Goal: Task Accomplishment & Management: Use online tool/utility

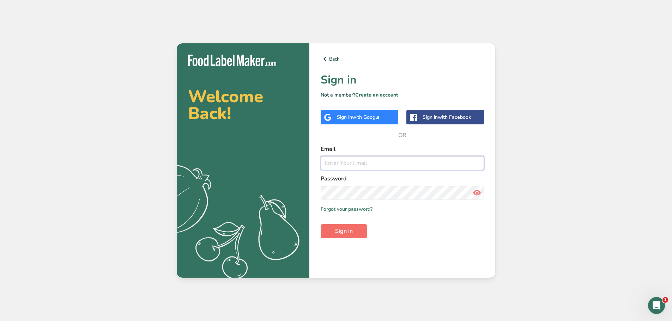
type input "[PERSON_NAME][EMAIL_ADDRESS][DOMAIN_NAME]"
click at [356, 232] on button "Sign in" at bounding box center [344, 231] width 47 height 14
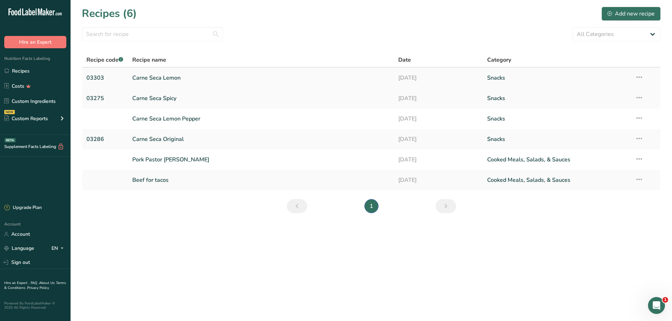
click at [158, 79] on link "Carne Seca Lemon" at bounding box center [261, 78] width 258 height 15
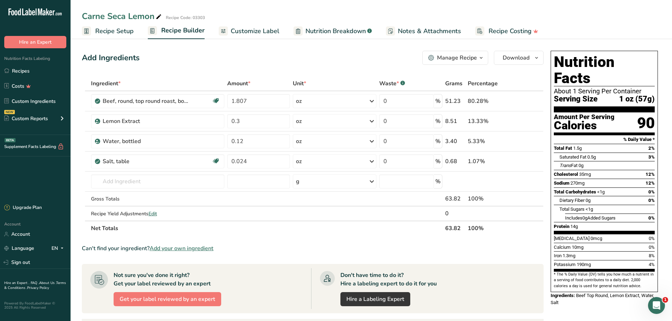
click at [119, 23] on link "Recipe Setup" at bounding box center [108, 31] width 52 height 16
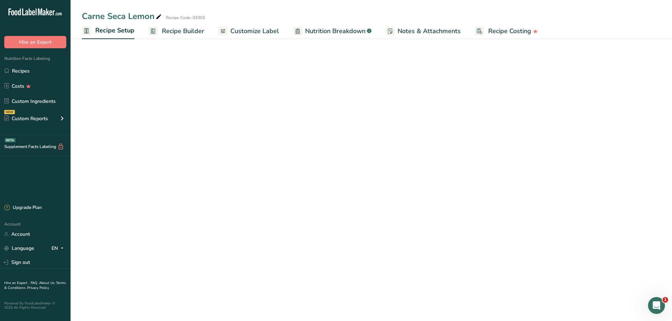
select select "5"
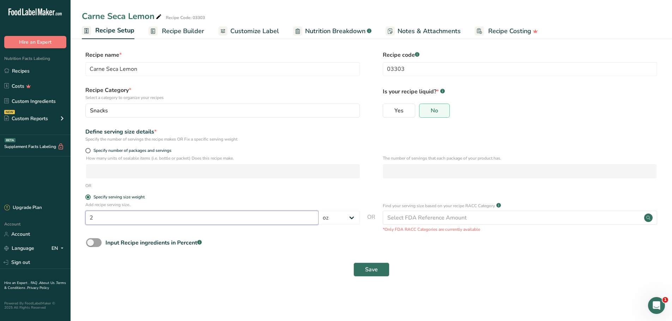
drag, startPoint x: 111, startPoint y: 218, endPoint x: 89, endPoint y: 217, distance: 22.3
click at [89, 217] on input "2" at bounding box center [201, 218] width 233 height 14
type input "1"
click at [184, 30] on span "Recipe Builder" at bounding box center [183, 31] width 42 height 10
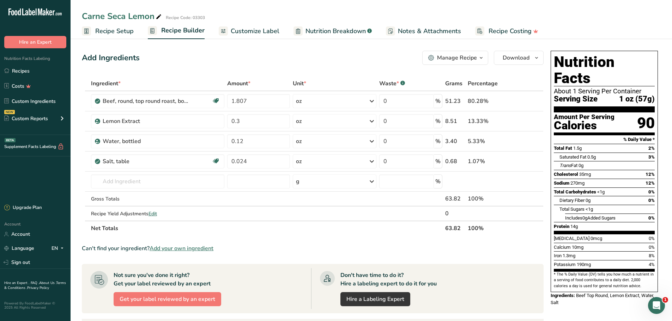
click at [114, 29] on span "Recipe Setup" at bounding box center [114, 31] width 38 height 10
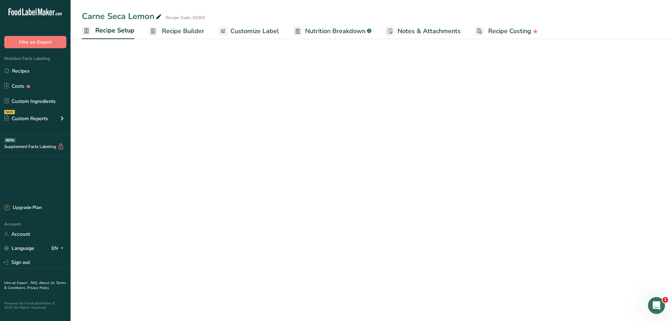
select select "5"
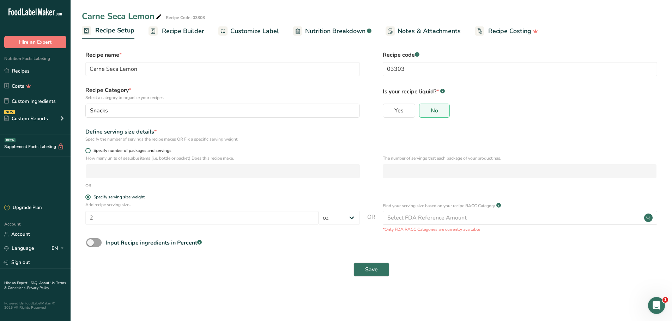
click at [87, 151] on span at bounding box center [87, 150] width 5 height 5
click at [87, 151] on input "Specify number of packages and servings" at bounding box center [87, 151] width 5 height 5
radio input "true"
radio input "false"
select select "0"
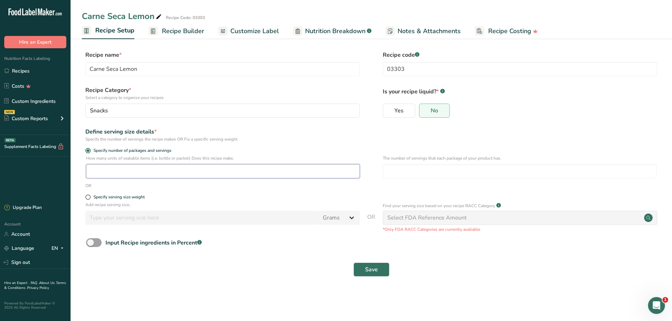
click at [140, 169] on input "number" at bounding box center [223, 171] width 274 height 14
click at [397, 170] on input "number" at bounding box center [520, 171] width 274 height 14
click at [135, 172] on input "number" at bounding box center [223, 171] width 274 height 14
type input "2"
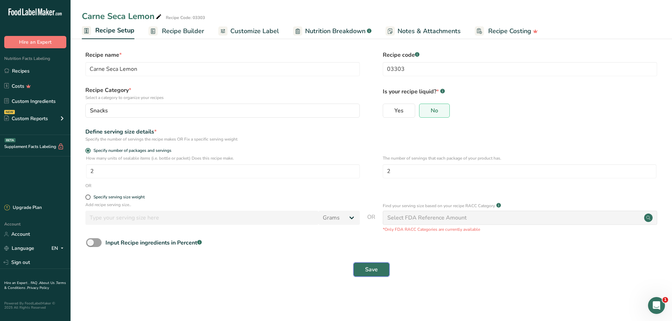
click at [365, 268] on span "Save" at bounding box center [371, 270] width 13 height 8
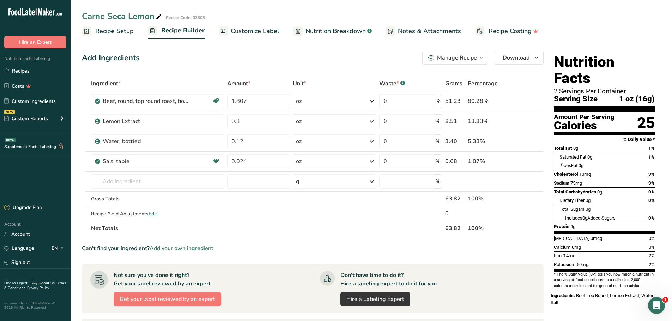
click at [107, 34] on span "Recipe Setup" at bounding box center [114, 31] width 38 height 10
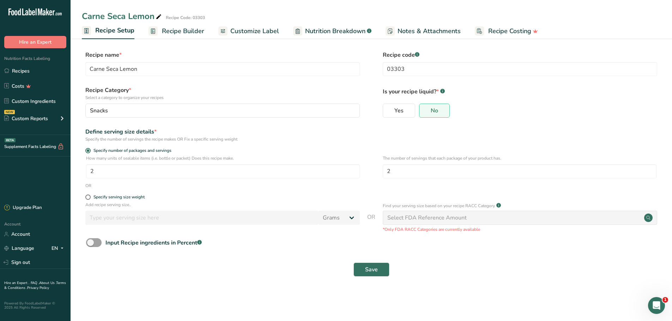
click at [183, 36] on span "Recipe Builder" at bounding box center [183, 31] width 42 height 10
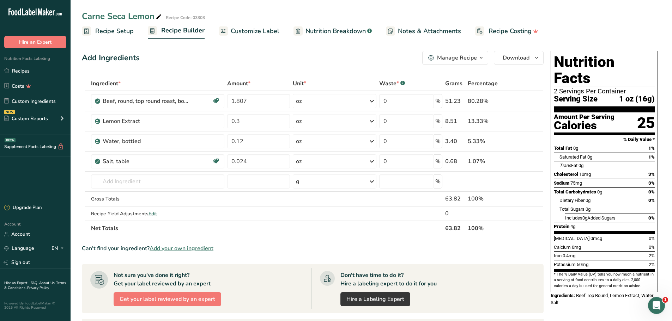
click at [255, 26] on span "Customize Label" at bounding box center [255, 31] width 49 height 10
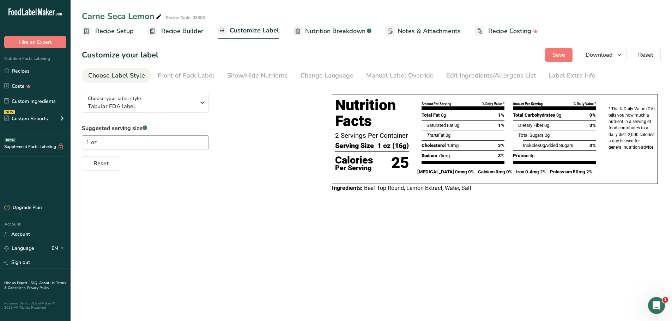
click at [120, 34] on span "Recipe Setup" at bounding box center [114, 31] width 38 height 10
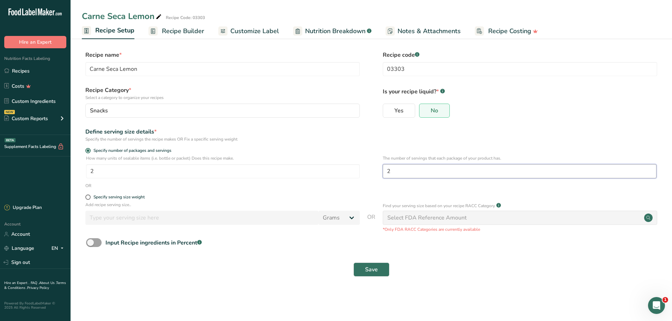
drag, startPoint x: 399, startPoint y: 170, endPoint x: 377, endPoint y: 168, distance: 21.9
click at [377, 168] on div "How many units of sealable items (i.e. bottle or packet) Does this recipe make.…" at bounding box center [371, 169] width 579 height 28
drag, startPoint x: 110, startPoint y: 171, endPoint x: 78, endPoint y: 170, distance: 32.1
click at [78, 170] on section "Recipe name * Carne Seca Lemon Recipe code .a-a{fill:#347362;}.b-a{fill:#fff;} …" at bounding box center [371, 165] width 601 height 256
type input "1"
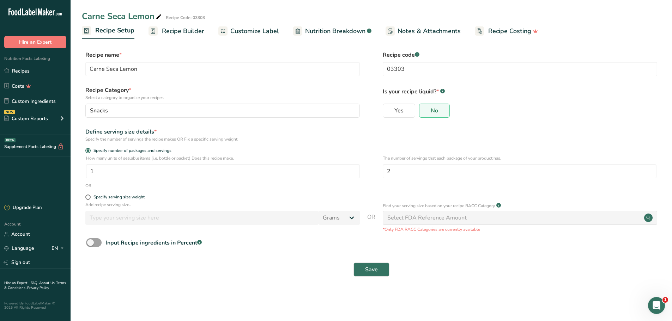
click at [187, 32] on span "Recipe Builder" at bounding box center [183, 31] width 42 height 10
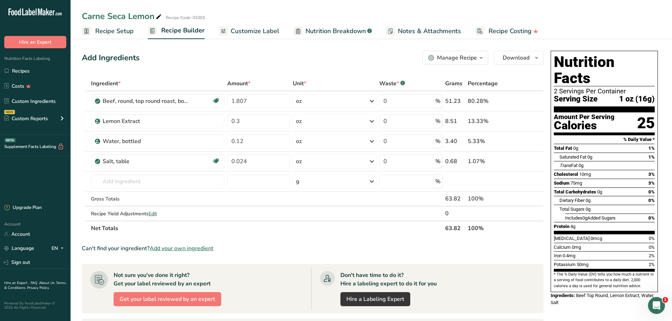
click at [121, 30] on span "Recipe Setup" at bounding box center [114, 31] width 38 height 10
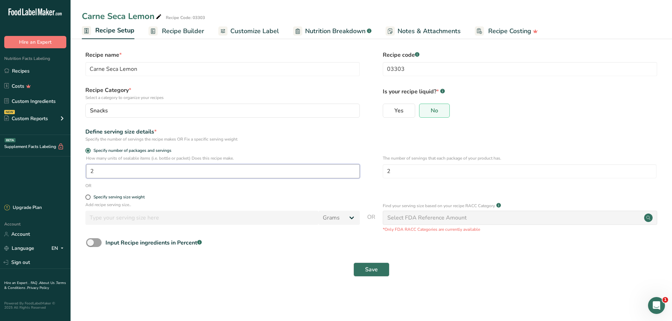
drag, startPoint x: 110, startPoint y: 174, endPoint x: 66, endPoint y: 169, distance: 43.7
click at [66, 169] on div ".a-20{fill:#fff;} Hire an Expert Nutrition Facts Labeling Recipes Costs Custom …" at bounding box center [336, 160] width 672 height 321
type input "1"
click at [375, 268] on span "Save" at bounding box center [371, 270] width 13 height 8
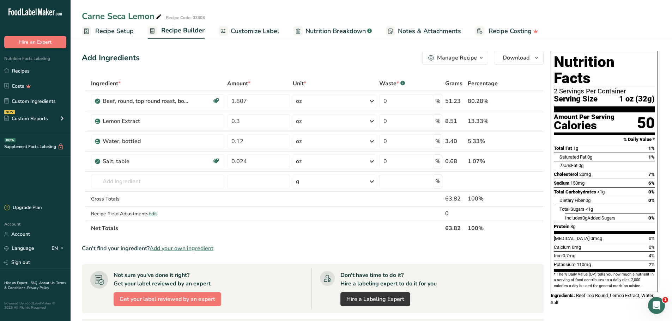
click at [265, 29] on span "Customize Label" at bounding box center [255, 31] width 49 height 10
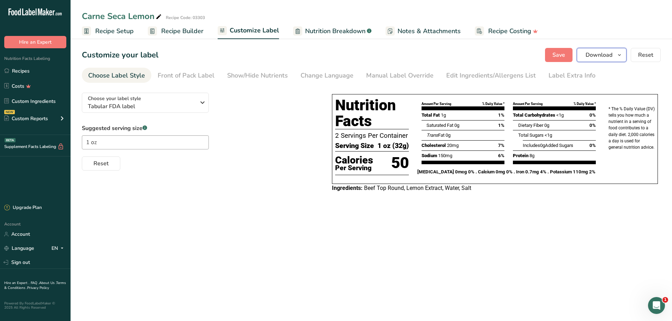
click at [590, 56] on span "Download" at bounding box center [599, 55] width 27 height 8
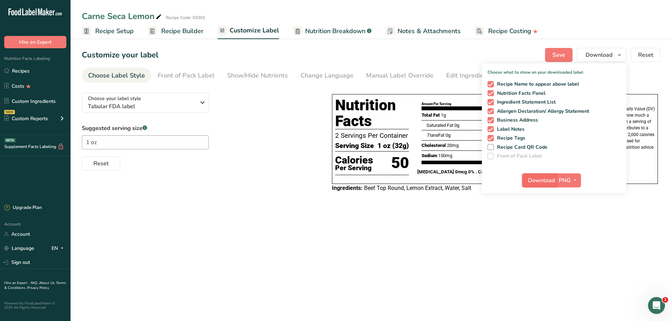
click at [546, 182] on span "Download" at bounding box center [541, 180] width 27 height 8
drag, startPoint x: 250, startPoint y: 135, endPoint x: 247, endPoint y: 129, distance: 7.4
click at [250, 135] on div "Suggested serving size .a-a{fill:#347362;}.b-a{fill:#fff;} 1 oz Reset" at bounding box center [200, 147] width 236 height 47
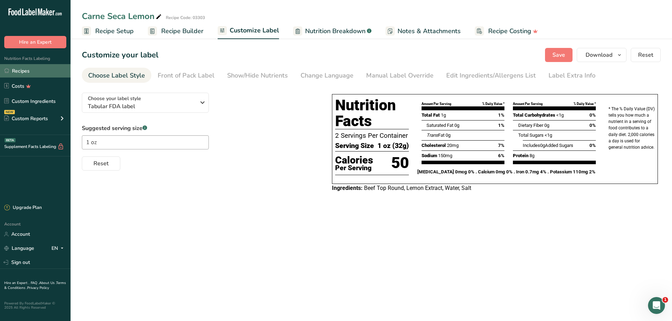
click at [24, 71] on link "Recipes" at bounding box center [35, 70] width 71 height 13
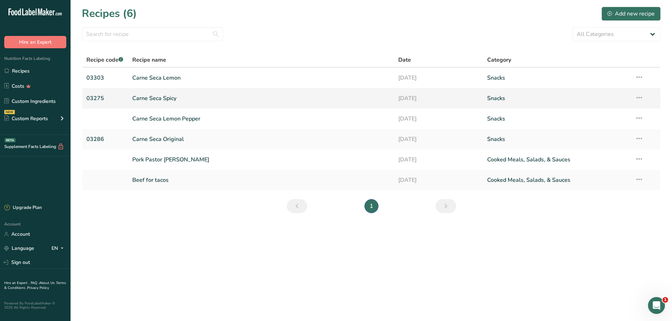
click at [151, 99] on link "Carne Seca Spicy" at bounding box center [261, 98] width 258 height 15
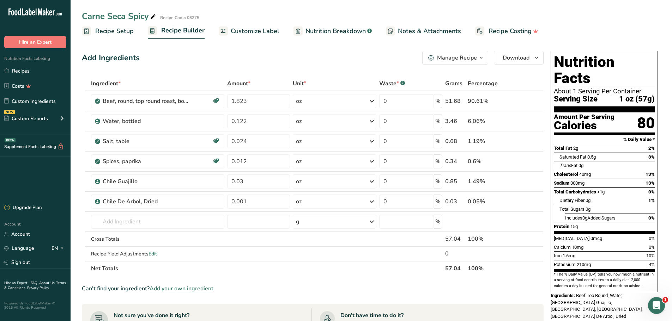
click at [119, 28] on span "Recipe Setup" at bounding box center [114, 31] width 38 height 10
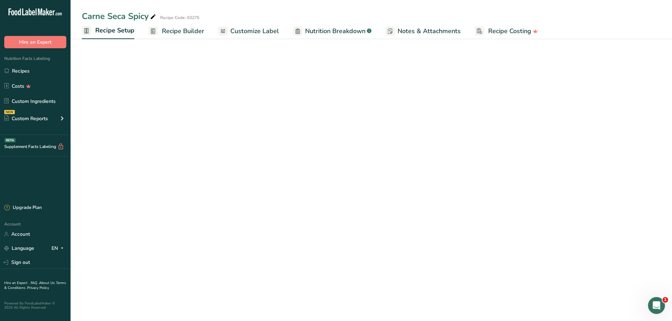
select select "5"
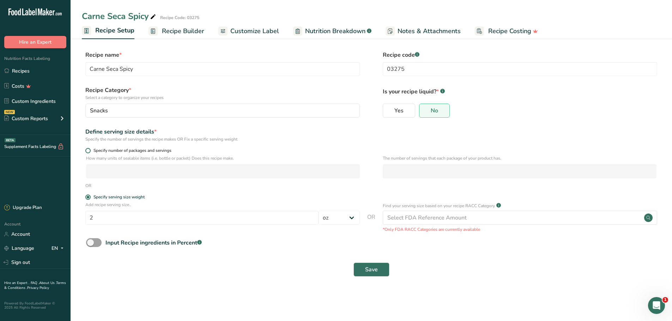
click at [88, 151] on span at bounding box center [87, 150] width 5 height 5
click at [88, 151] on input "Specify number of packages and servings" at bounding box center [87, 151] width 5 height 5
radio input "true"
radio input "false"
select select "0"
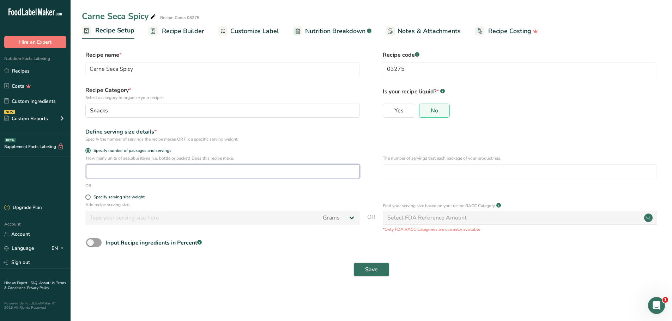
click at [118, 170] on input "number" at bounding box center [223, 171] width 274 height 14
type input "1"
click at [414, 172] on input "number" at bounding box center [520, 171] width 274 height 14
type input "2"
click at [366, 268] on span "Save" at bounding box center [371, 270] width 13 height 8
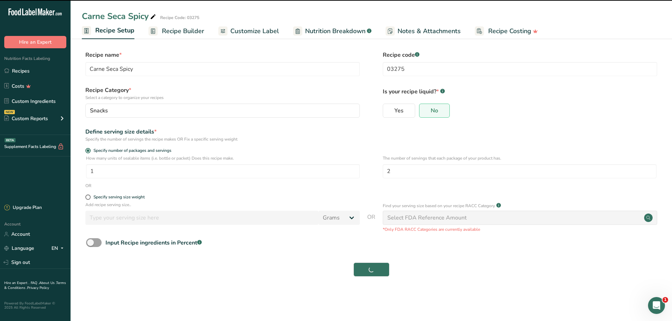
click at [189, 31] on span "Recipe Builder" at bounding box center [183, 31] width 42 height 10
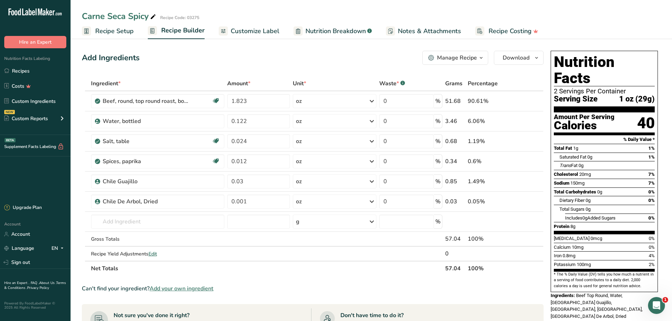
click at [115, 34] on span "Recipe Setup" at bounding box center [114, 31] width 38 height 10
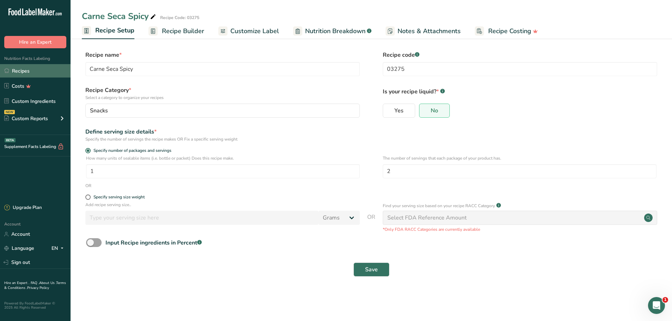
click at [25, 69] on link "Recipes" at bounding box center [35, 70] width 71 height 13
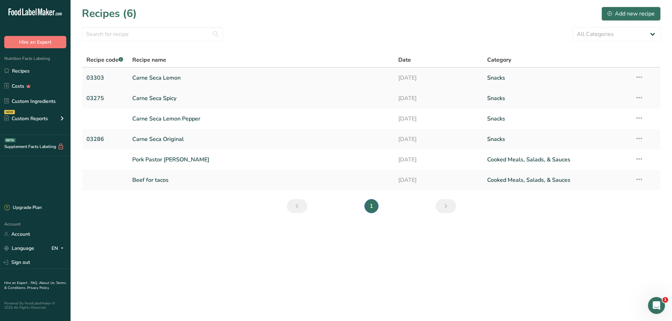
click at [160, 78] on link "Carne Seca Lemon" at bounding box center [261, 78] width 258 height 15
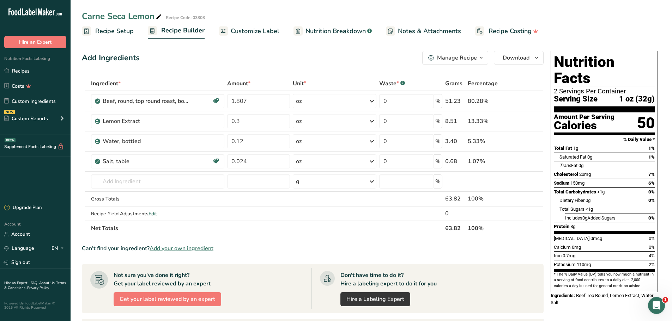
click at [119, 33] on span "Recipe Setup" at bounding box center [114, 31] width 38 height 10
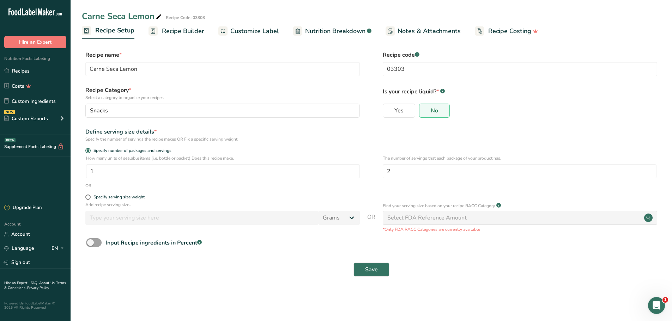
click at [247, 30] on span "Customize Label" at bounding box center [254, 31] width 49 height 10
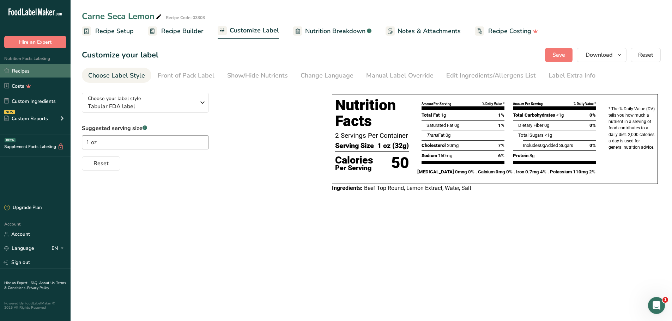
click at [28, 69] on link "Recipes" at bounding box center [35, 70] width 71 height 13
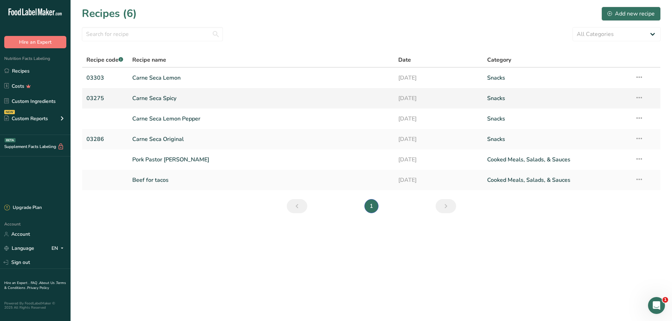
click at [151, 98] on link "Carne Seca Spicy" at bounding box center [261, 98] width 258 height 15
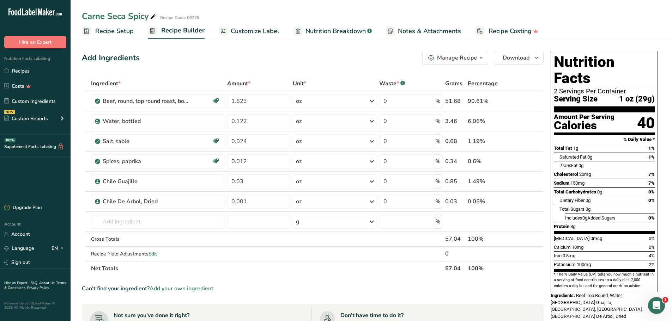
click at [120, 33] on span "Recipe Setup" at bounding box center [114, 31] width 38 height 10
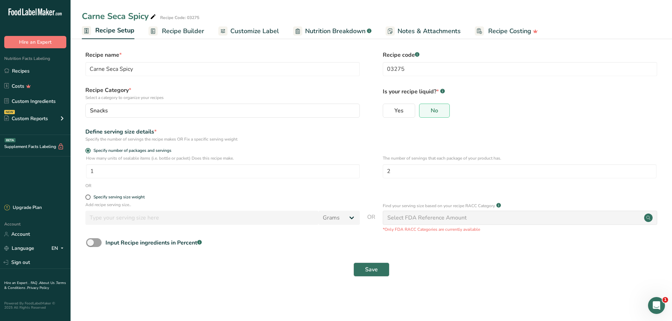
click at [166, 28] on span "Recipe Builder" at bounding box center [183, 31] width 42 height 10
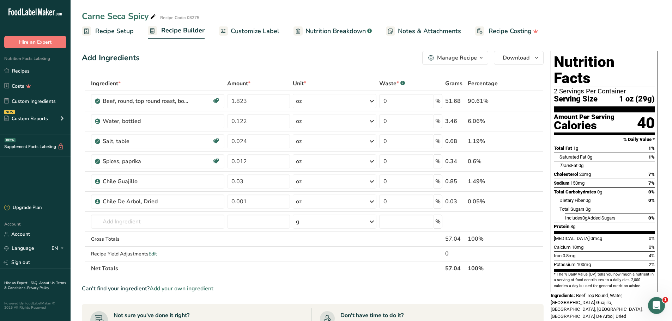
click at [260, 31] on span "Customize Label" at bounding box center [255, 31] width 49 height 10
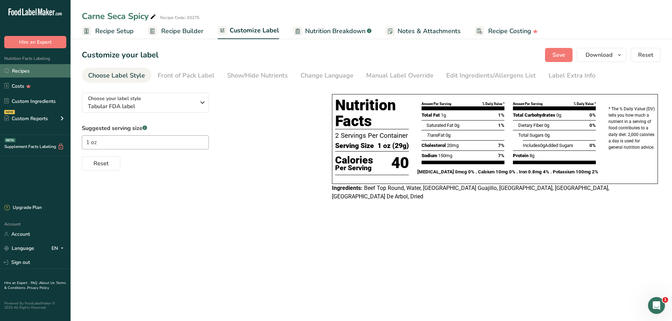
click at [25, 70] on link "Recipes" at bounding box center [35, 70] width 71 height 13
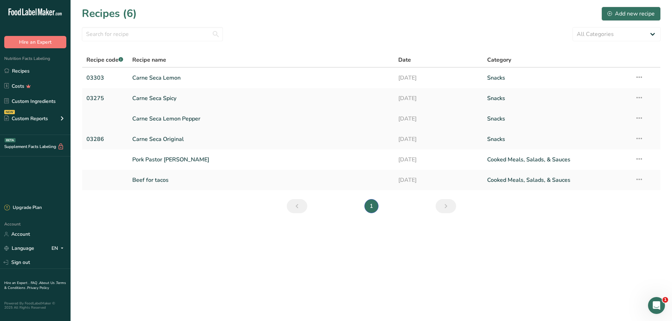
click at [173, 119] on link "Carne Seca Lemon Pepper" at bounding box center [261, 118] width 258 height 15
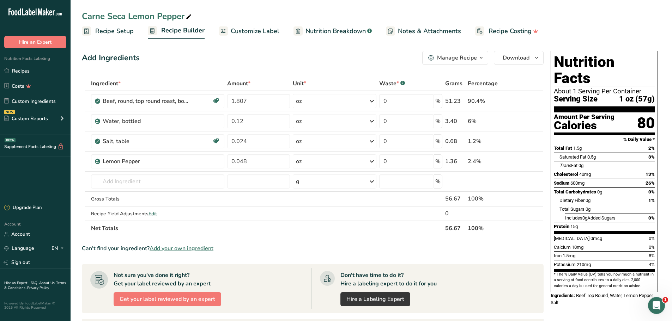
click at [119, 32] on span "Recipe Setup" at bounding box center [114, 31] width 38 height 10
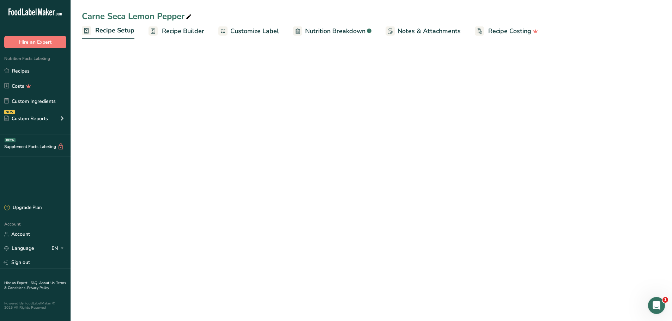
select select "5"
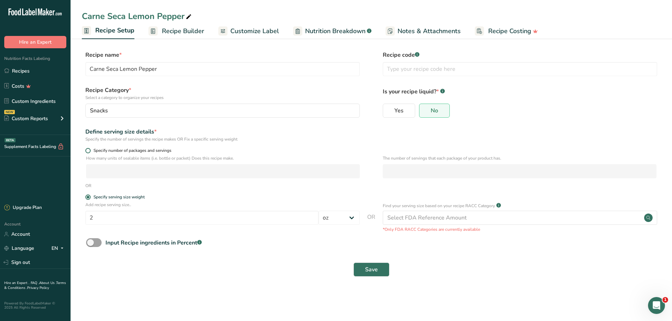
click at [88, 150] on span at bounding box center [87, 150] width 5 height 5
click at [88, 150] on input "Specify number of packages and servings" at bounding box center [87, 151] width 5 height 5
radio input "true"
radio input "false"
select select "0"
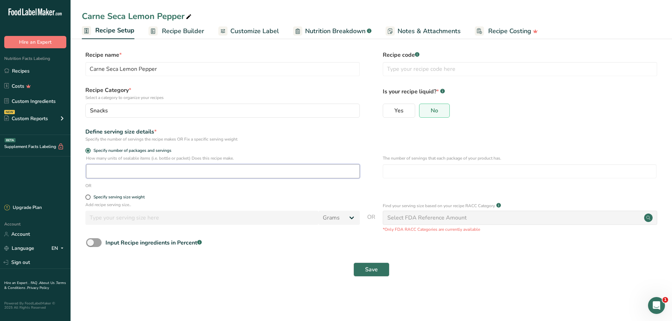
click at [108, 169] on input "number" at bounding box center [223, 171] width 274 height 14
type input "1"
type input "2"
click at [373, 268] on span "Save" at bounding box center [371, 270] width 13 height 8
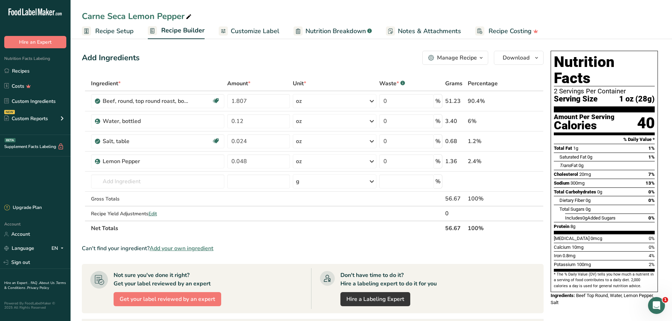
click at [120, 31] on span "Recipe Setup" at bounding box center [114, 31] width 38 height 10
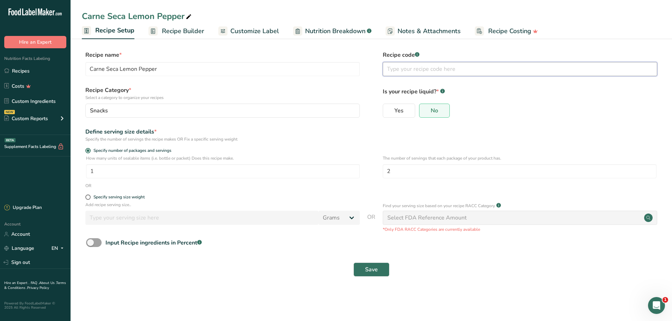
click at [413, 71] on input "text" at bounding box center [520, 69] width 274 height 14
paste input "03274"
type input "03274"
click at [368, 269] on span "Save" at bounding box center [371, 270] width 13 height 8
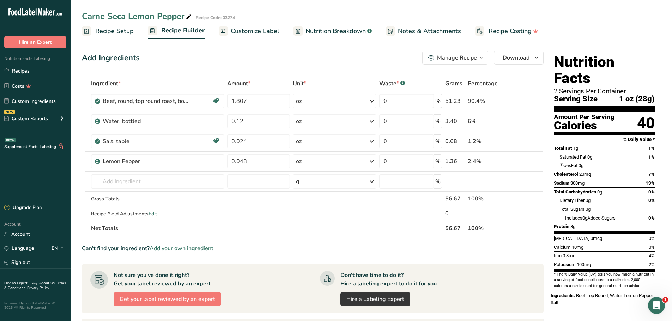
click at [259, 31] on span "Customize Label" at bounding box center [255, 31] width 49 height 10
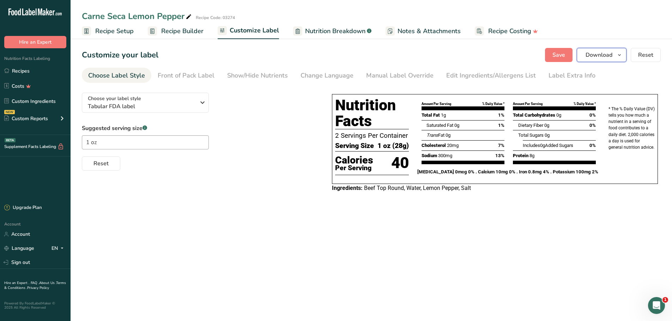
click at [596, 51] on span "Download" at bounding box center [599, 55] width 27 height 8
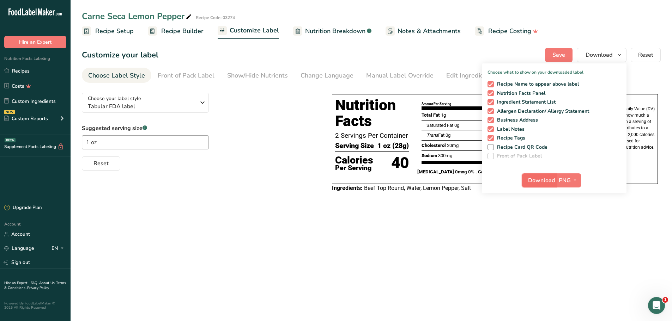
click at [549, 180] on span "Download" at bounding box center [541, 180] width 27 height 8
click at [23, 69] on link "Recipes" at bounding box center [35, 70] width 71 height 13
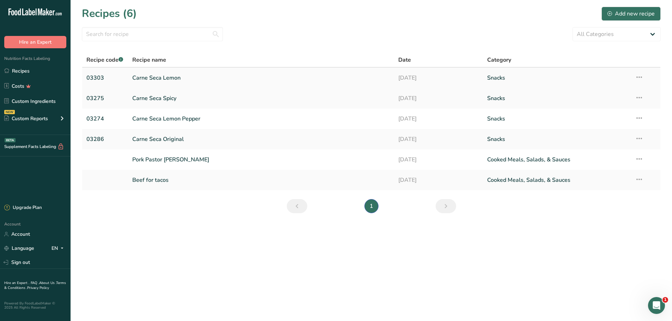
click at [161, 78] on link "Carne Seca Lemon" at bounding box center [261, 78] width 258 height 15
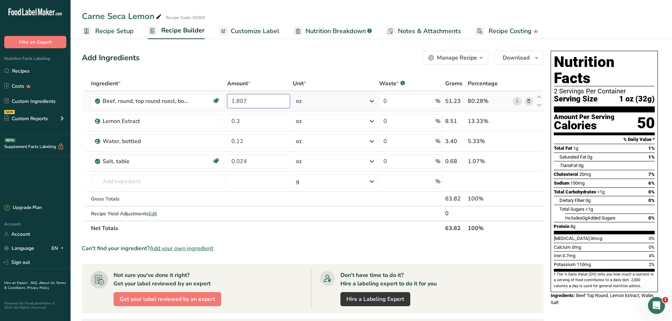
click at [263, 105] on input "1.807" at bounding box center [258, 101] width 63 height 14
drag, startPoint x: 240, startPoint y: 100, endPoint x: 257, endPoint y: 99, distance: 16.9
click at [257, 99] on input "1.807" at bounding box center [258, 101] width 63 height 14
type input "1.818"
click at [262, 118] on div "Ingredient * Amount * Unit * Waste * .a-a{fill:#347362;}.b-a{fill:#fff;} Grams …" at bounding box center [313, 156] width 462 height 160
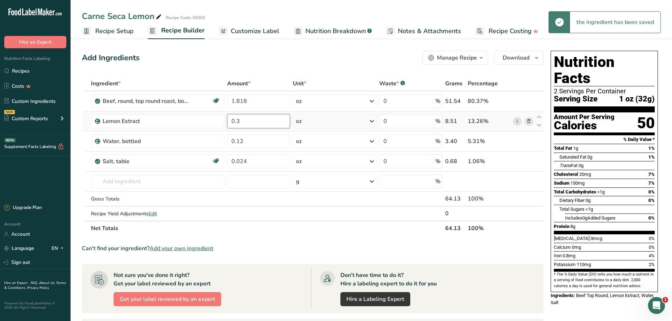
click at [256, 122] on input "0.3" at bounding box center [258, 121] width 63 height 14
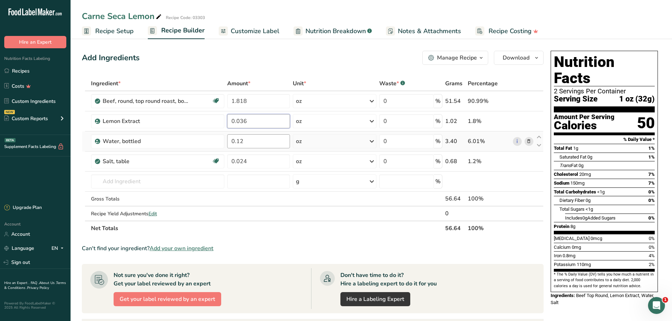
type input "0.036"
click at [257, 143] on div "Ingredient * Amount * Unit * Waste * .a-a{fill:#347362;}.b-a{fill:#fff;} Grams …" at bounding box center [313, 156] width 462 height 160
type input "0.121"
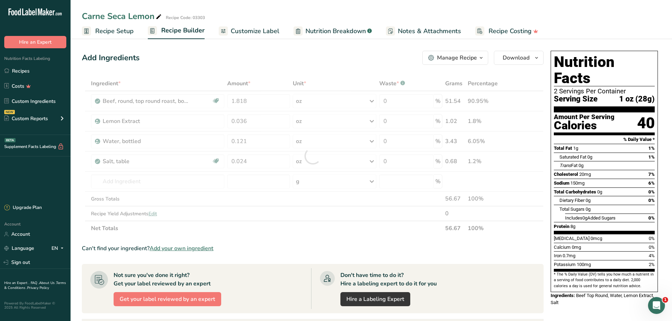
click at [247, 30] on span "Customize Label" at bounding box center [255, 31] width 49 height 10
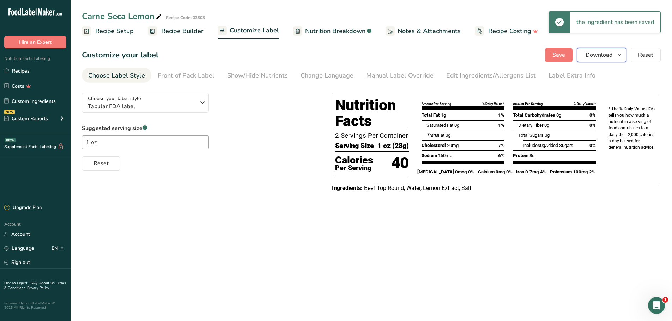
click at [598, 55] on span "Download" at bounding box center [599, 55] width 27 height 8
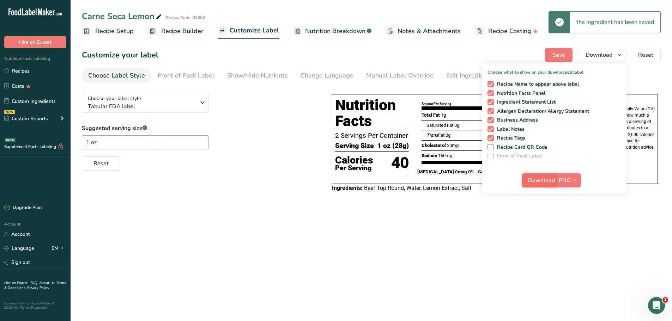
click at [544, 177] on span "Download" at bounding box center [541, 180] width 27 height 8
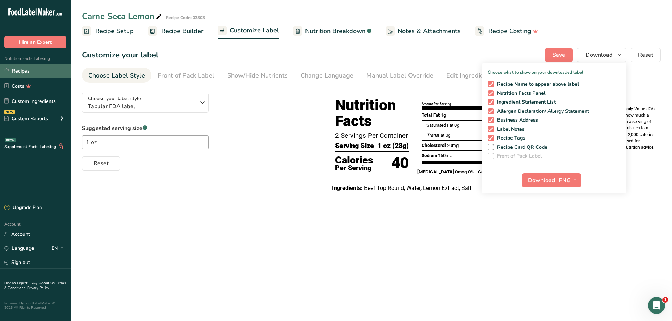
click at [25, 69] on link "Recipes" at bounding box center [35, 70] width 71 height 13
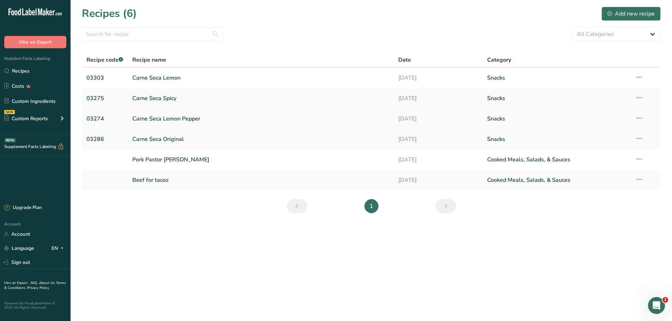
click at [159, 119] on link "Carne Seca Lemon Pepper" at bounding box center [261, 118] width 258 height 15
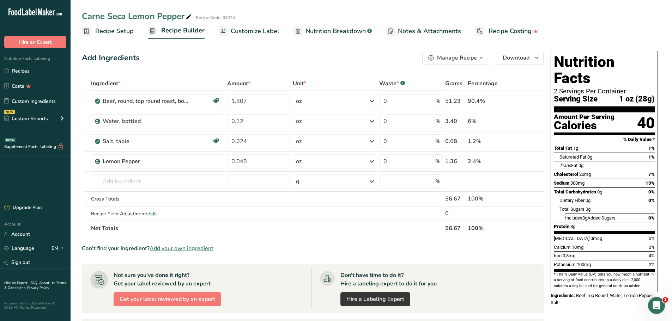
click at [116, 32] on span "Recipe Setup" at bounding box center [114, 31] width 38 height 10
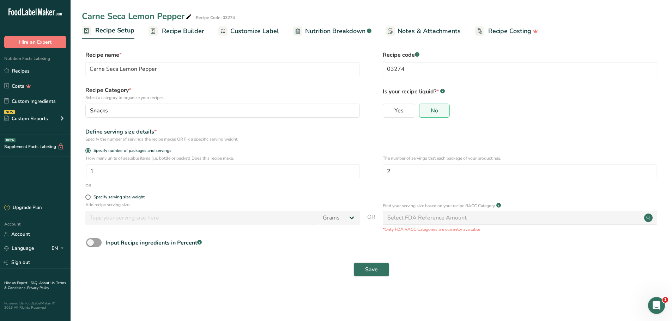
click at [252, 32] on span "Customize Label" at bounding box center [254, 31] width 49 height 10
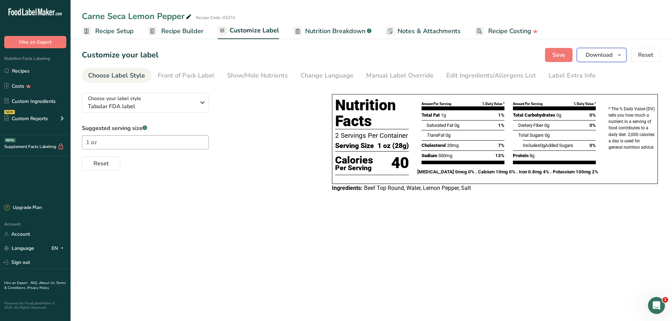
click at [595, 55] on span "Download" at bounding box center [599, 55] width 27 height 8
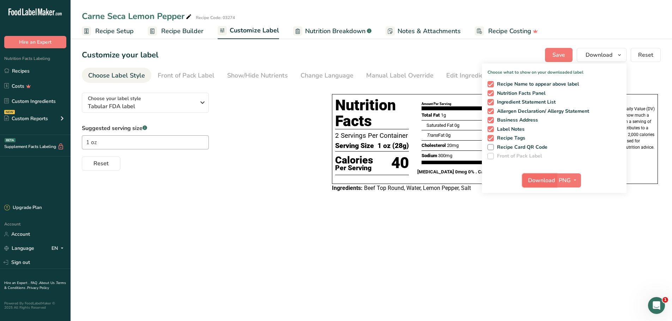
click at [542, 178] on span "Download" at bounding box center [541, 180] width 27 height 8
click at [24, 69] on link "Recipes" at bounding box center [35, 70] width 71 height 13
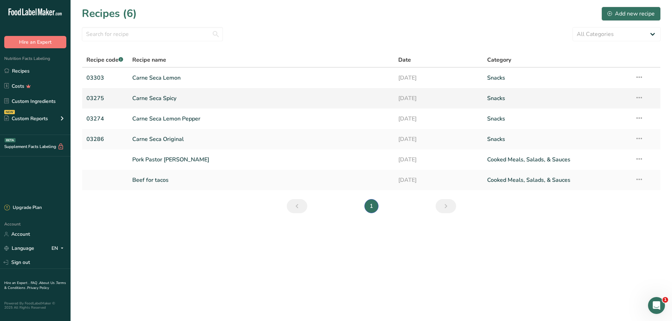
click at [158, 99] on link "Carne Seca Spicy" at bounding box center [261, 98] width 258 height 15
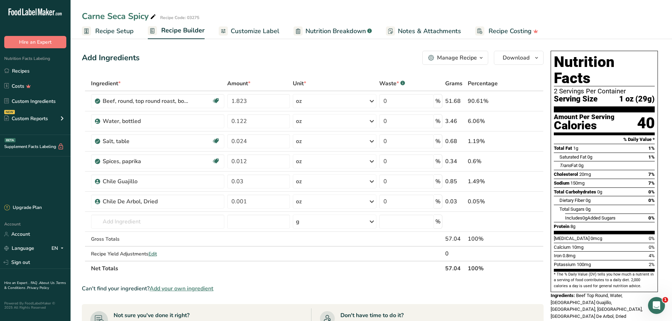
click at [117, 31] on span "Recipe Setup" at bounding box center [114, 31] width 38 height 10
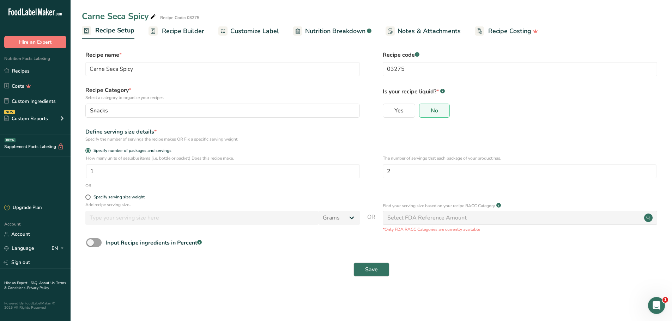
click at [187, 32] on span "Recipe Builder" at bounding box center [183, 31] width 42 height 10
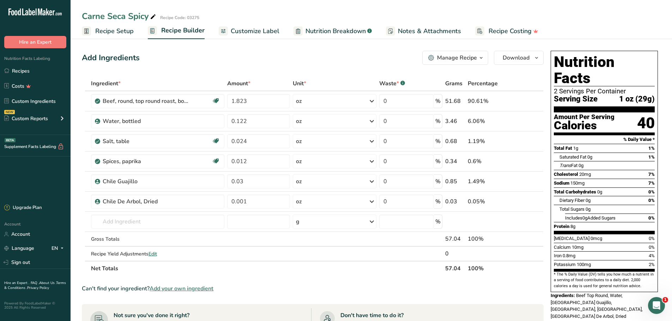
click at [262, 29] on span "Customize Label" at bounding box center [255, 31] width 49 height 10
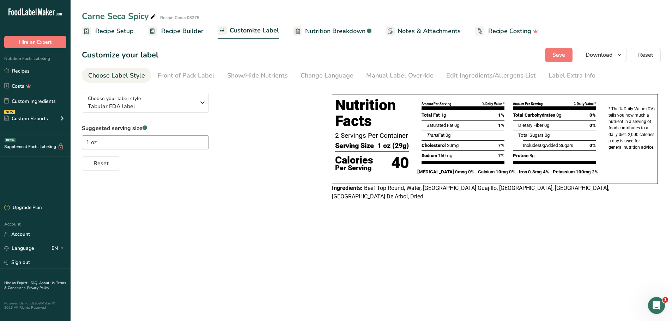
click at [124, 29] on span "Recipe Setup" at bounding box center [114, 31] width 38 height 10
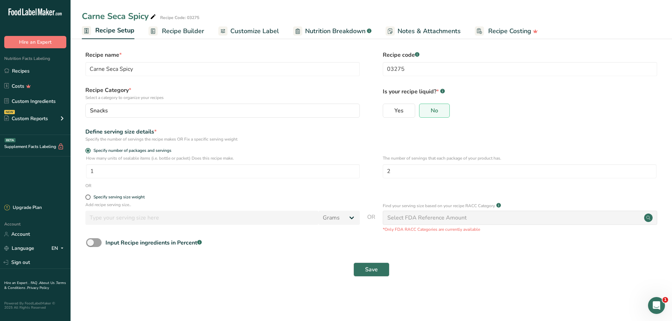
click at [178, 31] on span "Recipe Builder" at bounding box center [183, 31] width 42 height 10
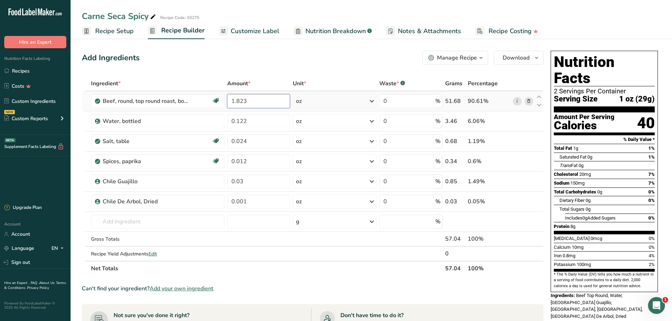
click at [257, 100] on input "1.823" at bounding box center [258, 101] width 63 height 14
type input "1.82"
click at [263, 116] on div "Ingredient * Amount * Unit * Waste * .a-a{fill:#347362;}.b-a{fill:#fff;} Grams …" at bounding box center [313, 176] width 462 height 200
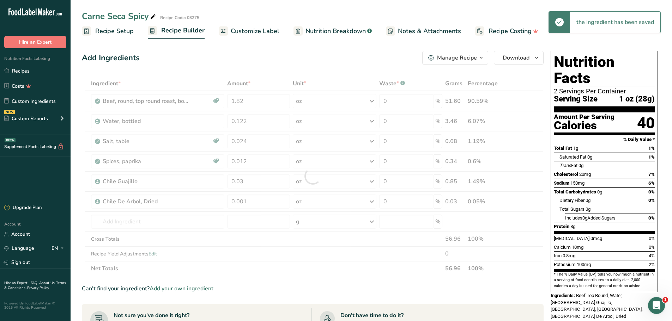
click at [256, 32] on span "Customize Label" at bounding box center [255, 31] width 49 height 10
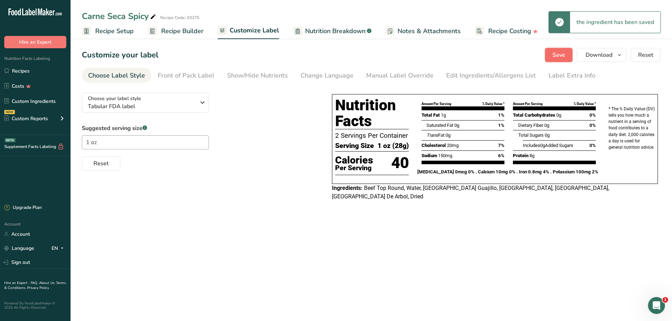
click at [560, 54] on span "Save" at bounding box center [558, 55] width 13 height 8
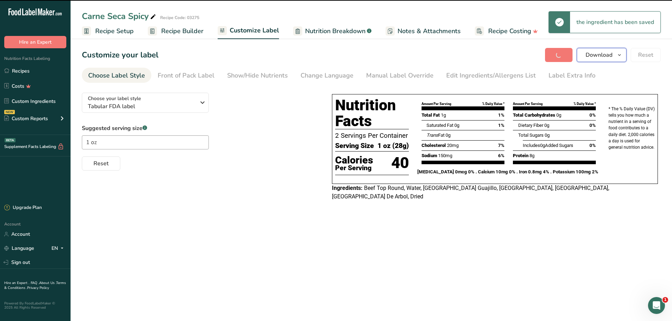
click at [598, 55] on span "Download" at bounding box center [599, 55] width 27 height 8
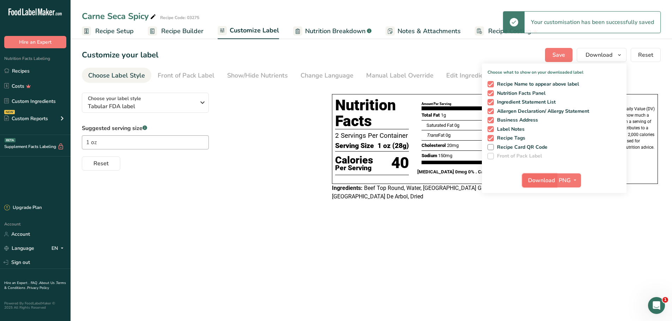
click at [542, 179] on span "Download" at bounding box center [541, 180] width 27 height 8
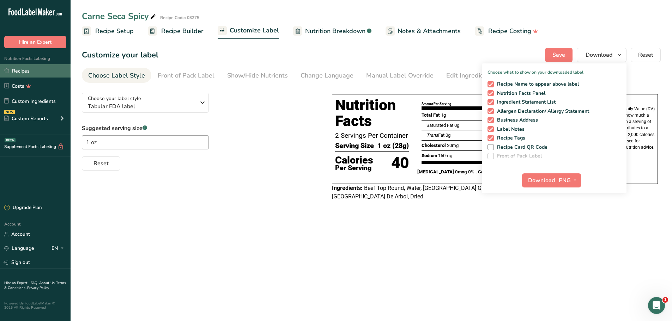
click at [26, 68] on link "Recipes" at bounding box center [35, 70] width 71 height 13
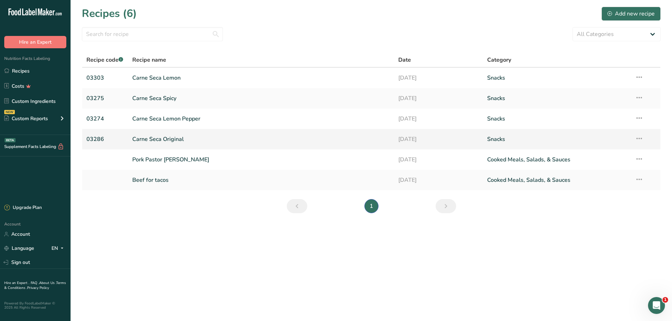
click at [160, 138] on link "Carne Seca Original" at bounding box center [261, 139] width 258 height 15
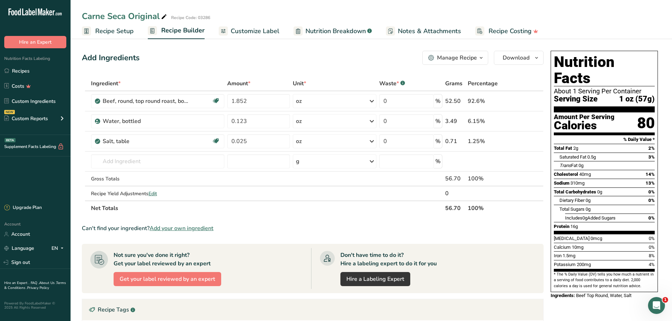
click at [116, 30] on span "Recipe Setup" at bounding box center [114, 31] width 38 height 10
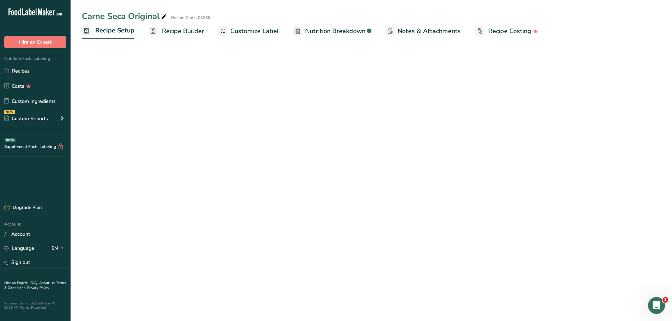
select select "5"
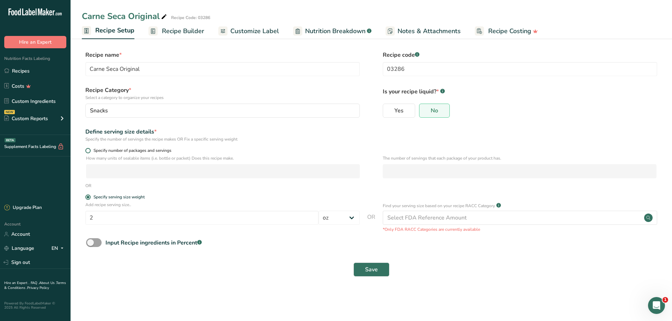
click at [86, 150] on span at bounding box center [87, 150] width 5 height 5
click at [86, 150] on input "Specify number of packages and servings" at bounding box center [87, 151] width 5 height 5
radio input "true"
radio input "false"
select select "0"
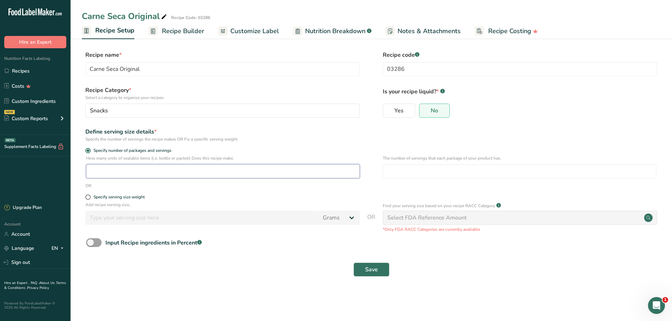
click at [106, 167] on input "number" at bounding box center [223, 171] width 274 height 14
type input "1"
type input "2"
click at [378, 274] on button "Save" at bounding box center [371, 270] width 36 height 14
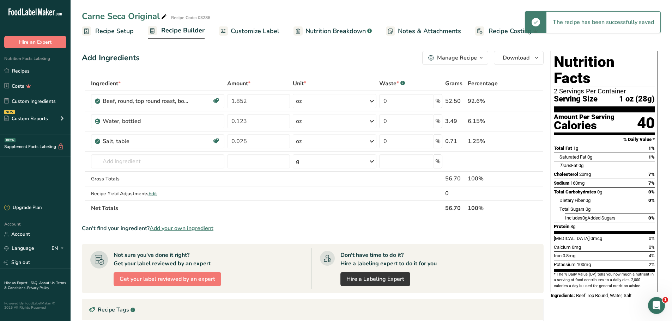
click at [178, 33] on span "Recipe Builder" at bounding box center [182, 31] width 43 height 10
click at [248, 31] on span "Customize Label" at bounding box center [255, 31] width 49 height 10
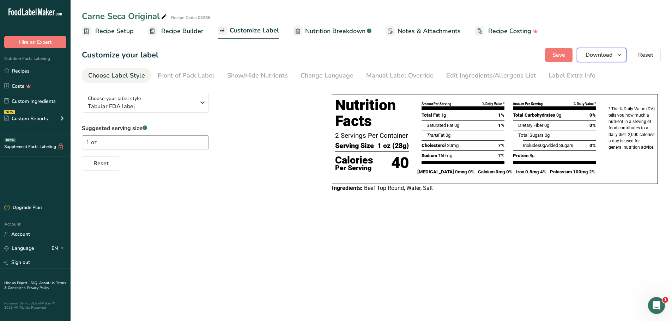
click at [592, 53] on span "Download" at bounding box center [599, 55] width 27 height 8
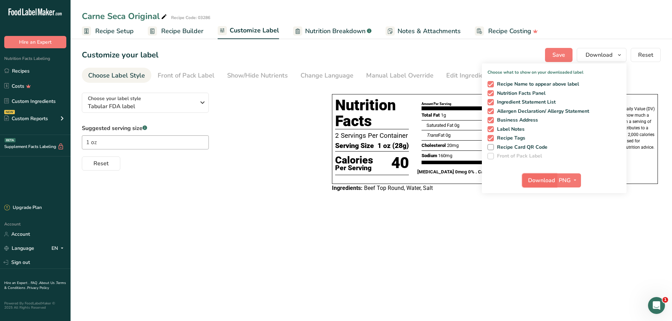
click at [549, 180] on span "Download" at bounding box center [541, 180] width 27 height 8
